Goal: Task Accomplishment & Management: Manage account settings

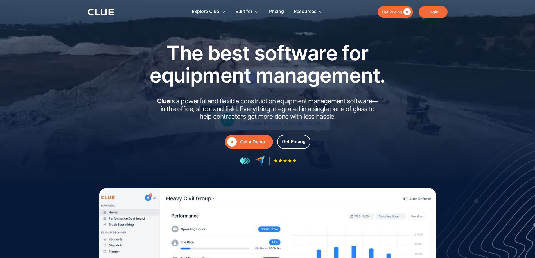
click at [426, 8] on link "Login" at bounding box center [432, 12] width 29 height 12
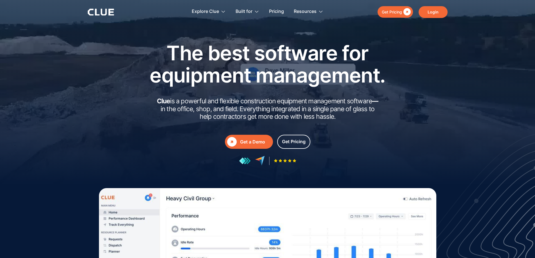
click at [426, 16] on link "Login" at bounding box center [432, 12] width 29 height 12
